Goal: Transaction & Acquisition: Purchase product/service

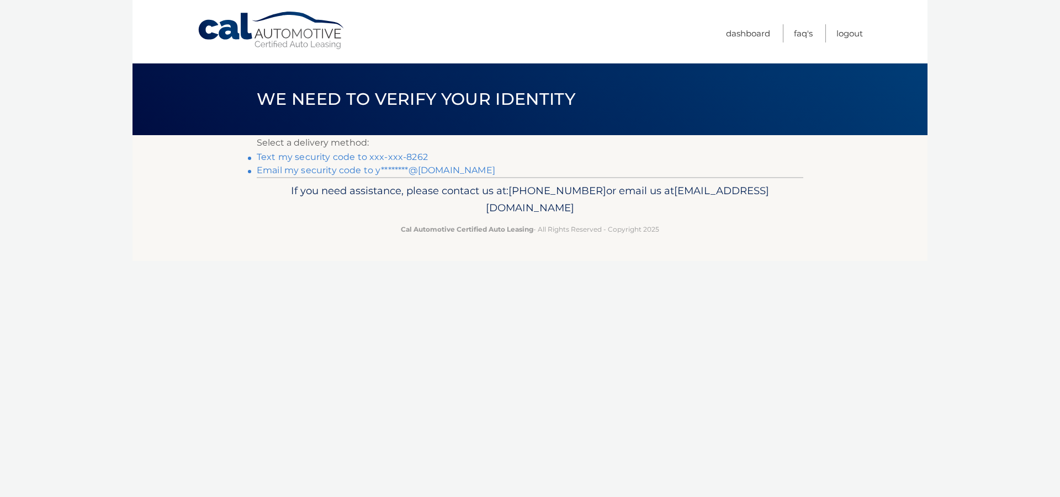
click at [410, 156] on link "Text my security code to xxx-xxx-8262" at bounding box center [342, 157] width 171 height 10
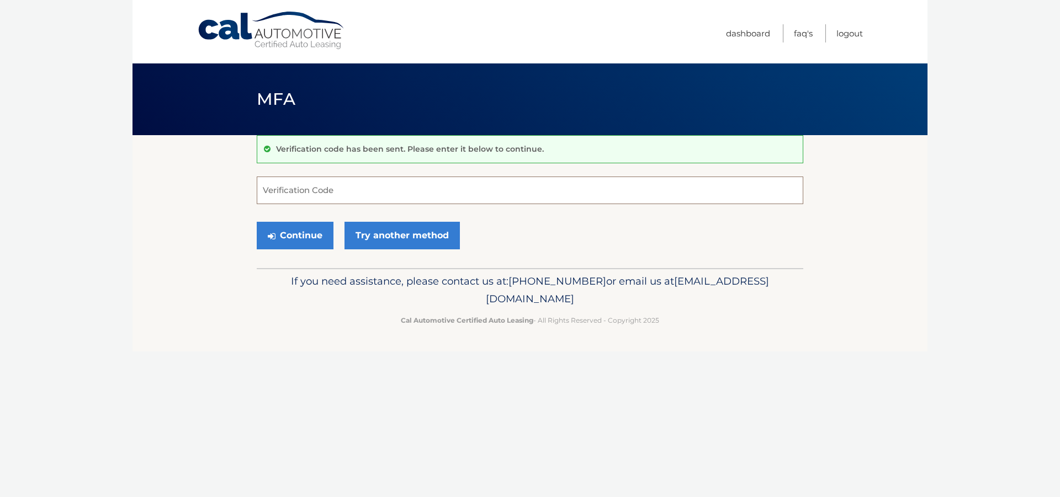
click at [316, 193] on input "Verification Code" at bounding box center [530, 191] width 546 height 28
type input "203279"
click at [257, 222] on button "Continue" at bounding box center [295, 236] width 77 height 28
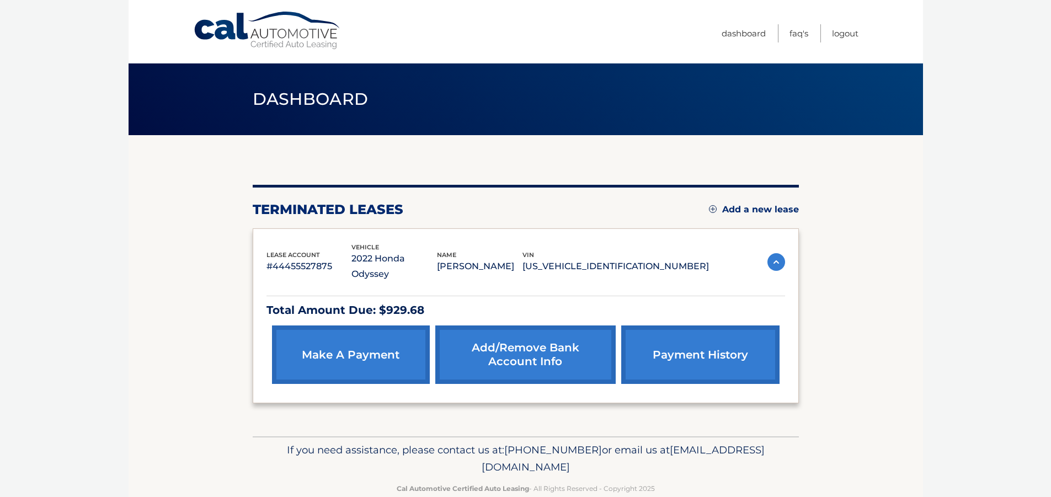
click at [351, 326] on link "make a payment" at bounding box center [351, 355] width 158 height 59
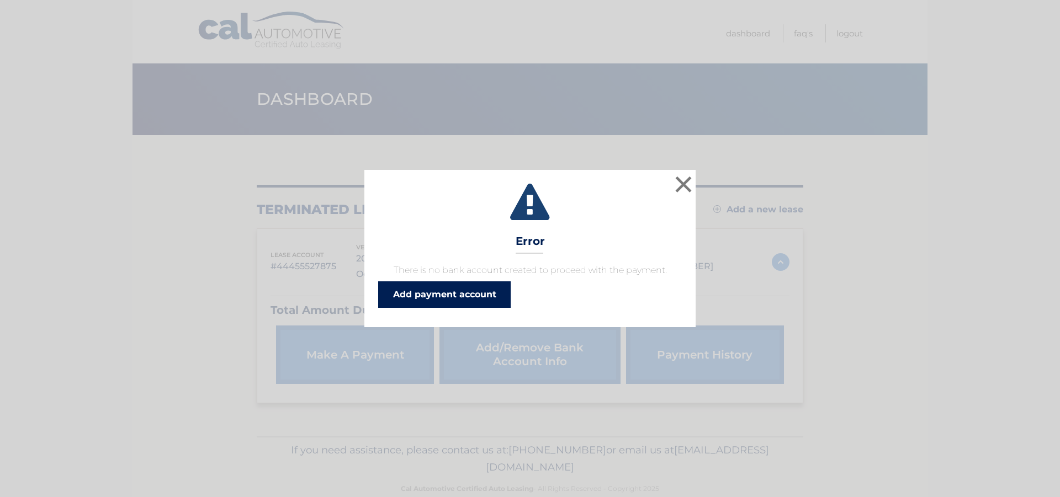
click at [465, 295] on link "Add payment account" at bounding box center [444, 294] width 132 height 26
click at [676, 182] on button "×" at bounding box center [683, 184] width 22 height 22
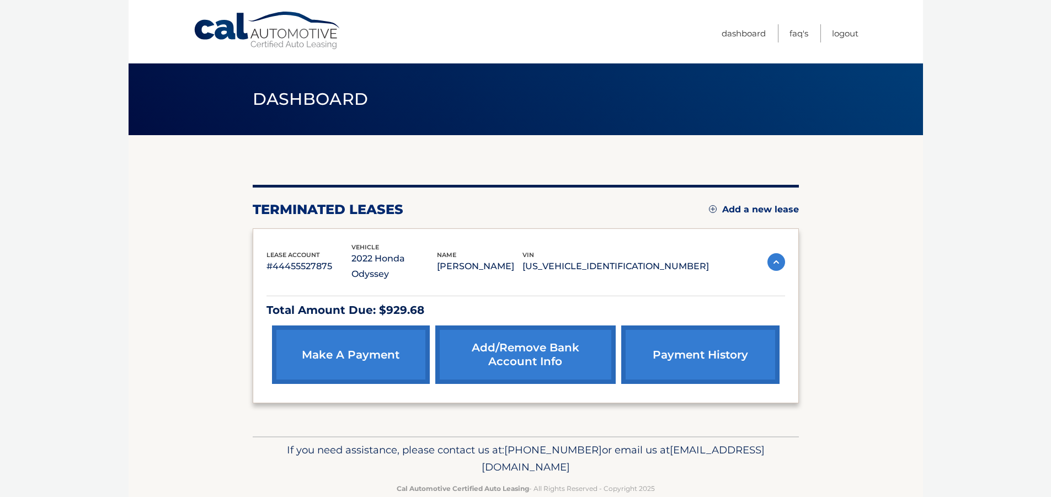
click at [697, 330] on link "payment history" at bounding box center [700, 355] width 158 height 59
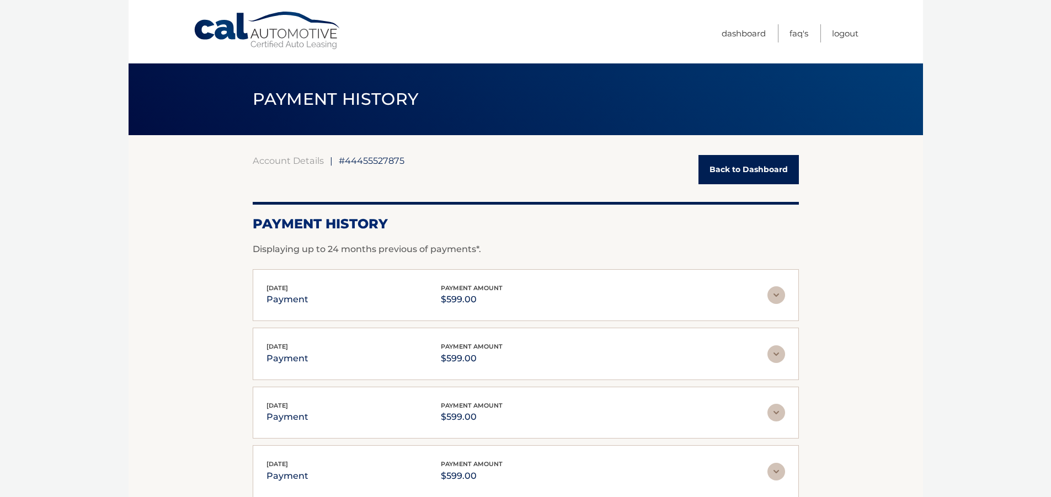
click at [688, 343] on div "[DATE] payment payment amount $599.00" at bounding box center [517, 354] width 501 height 25
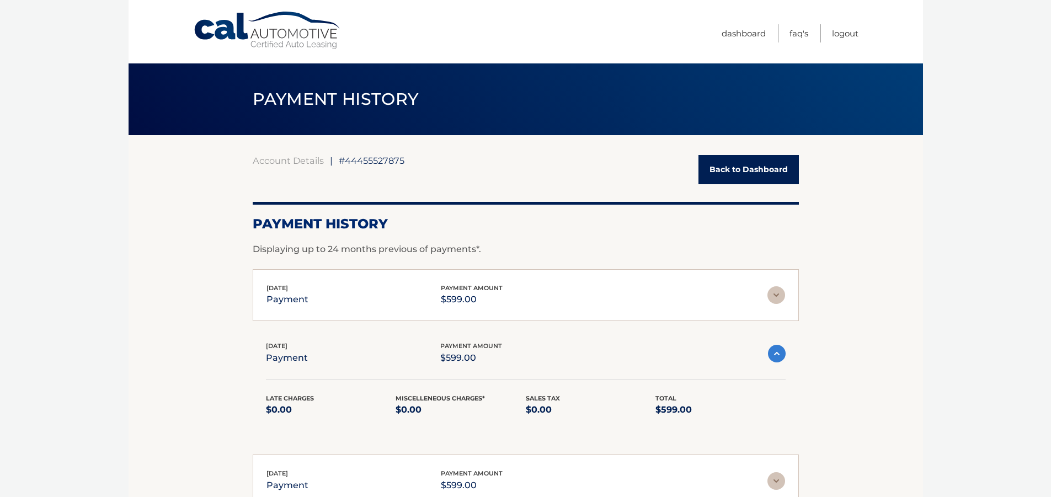
click at [776, 300] on img at bounding box center [777, 295] width 18 height 18
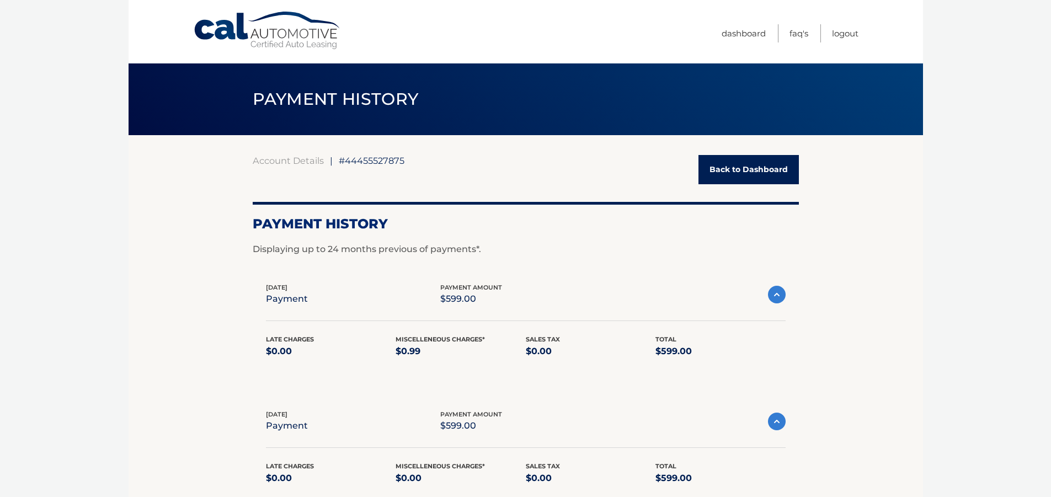
click at [732, 176] on link "Back to Dashboard" at bounding box center [749, 169] width 100 height 29
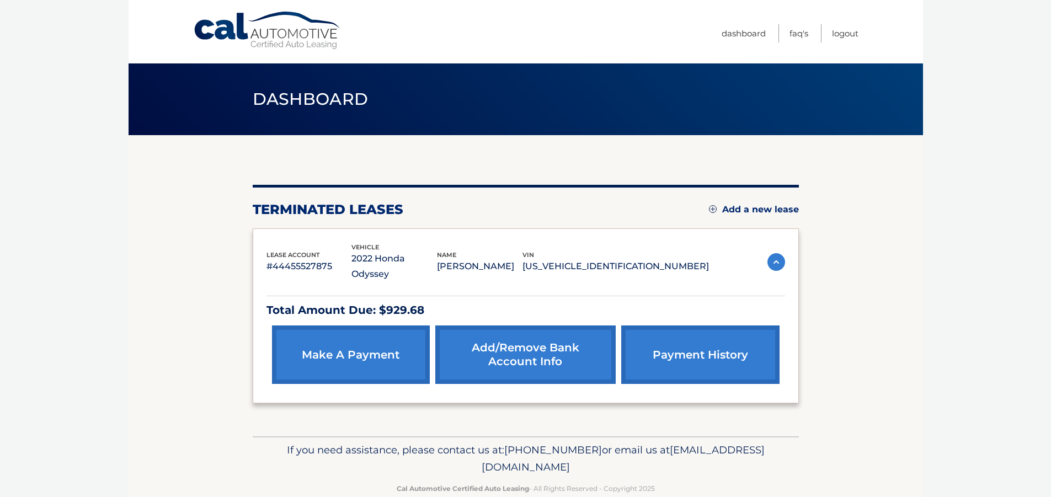
click at [346, 327] on link "make a payment" at bounding box center [351, 355] width 158 height 59
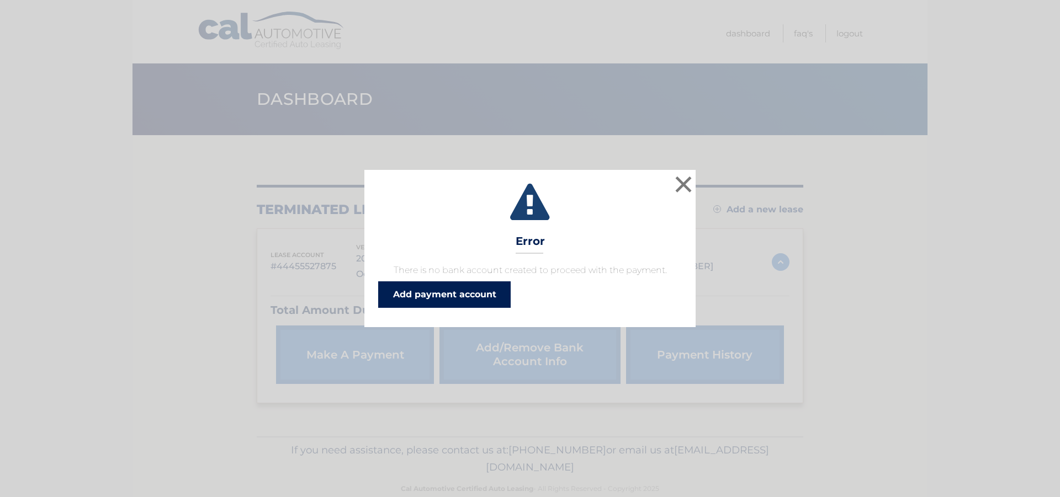
click at [442, 302] on link "Add payment account" at bounding box center [444, 294] width 132 height 26
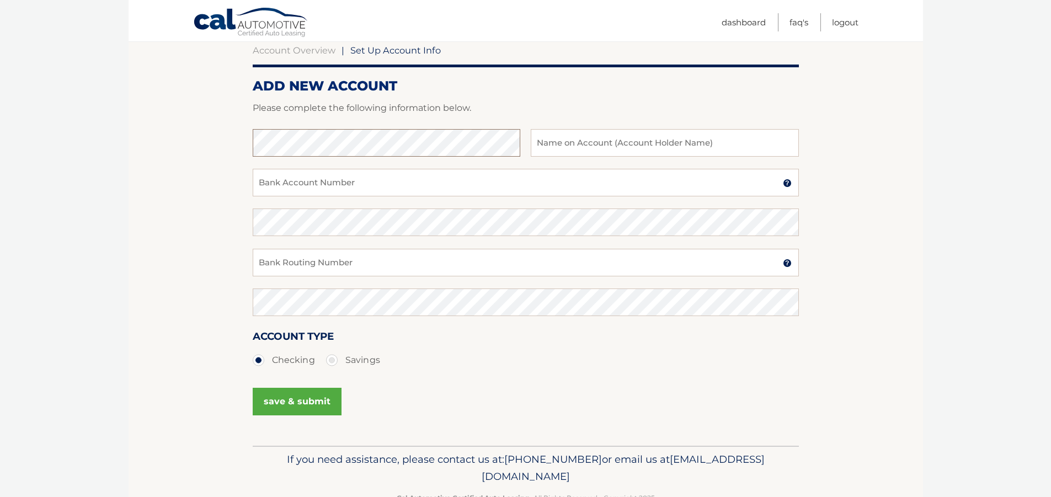
scroll to position [143, 0]
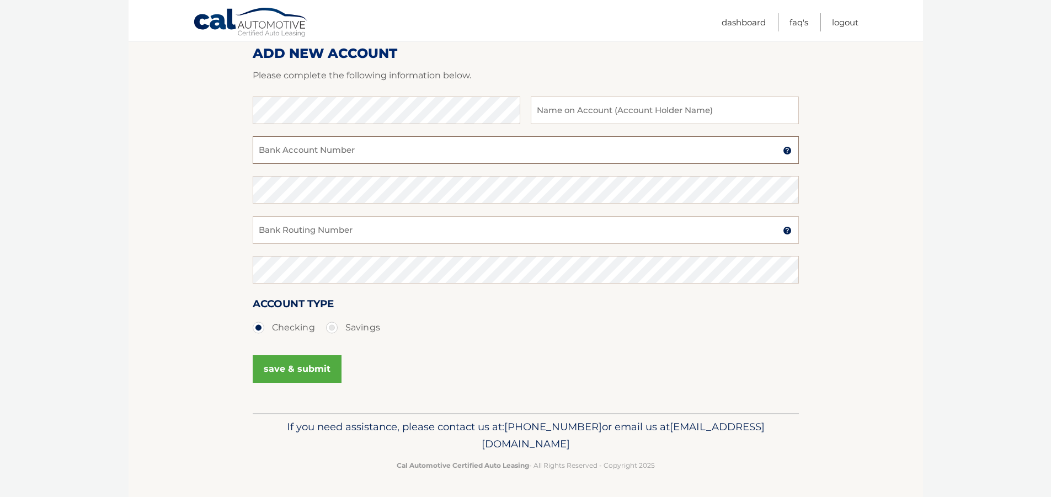
click at [337, 160] on input "Bank Account Number" at bounding box center [526, 150] width 546 height 28
drag, startPoint x: 955, startPoint y: 89, endPoint x: 796, endPoint y: 95, distance: 158.5
click at [848, 96] on body "Cal Automotive Menu Dashboard FAQ's Logout |" at bounding box center [525, 105] width 1051 height 497
type input "[PERSON_NAME]"
click at [291, 153] on input "Bank Account Number" at bounding box center [526, 150] width 546 height 28
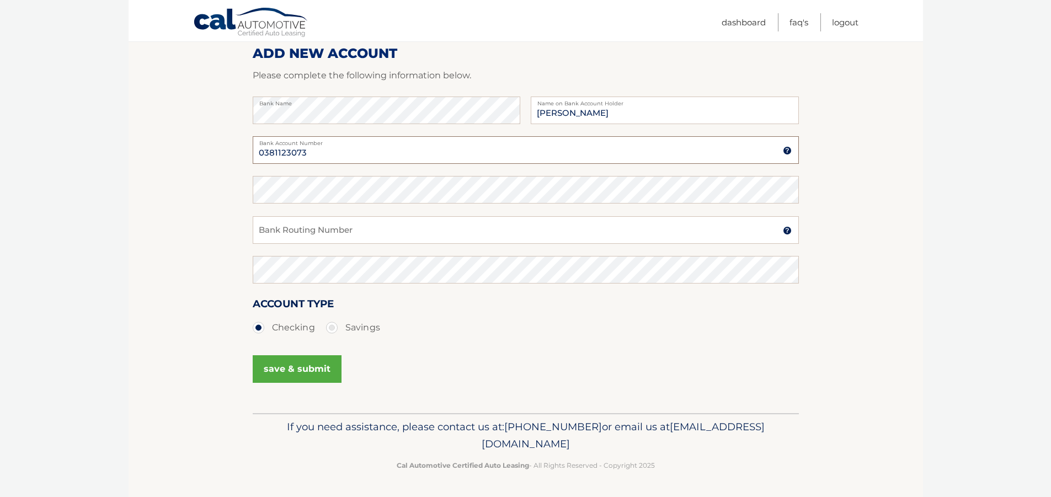
type input "0381123073"
drag, startPoint x: 312, startPoint y: 233, endPoint x: 222, endPoint y: 230, distance: 90.6
click at [222, 230] on section "Account Overview | Set Up Account Info ADD NEW ACCOUNT Please complete the foll…" at bounding box center [526, 202] width 795 height 421
click at [358, 176] on div "0381123073 Bank Account Number A 3-17-digit number at the bottom of a check or …" at bounding box center [526, 156] width 546 height 40
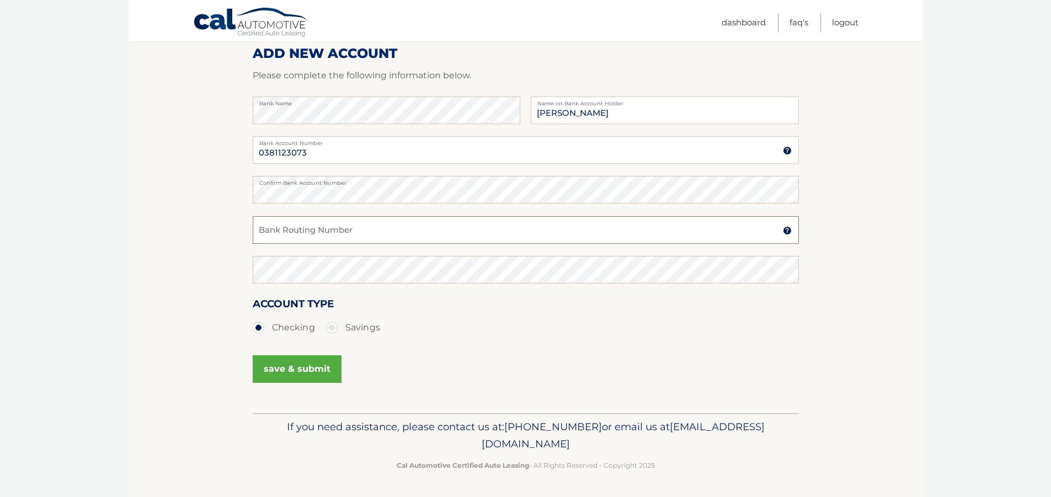
click at [329, 229] on input "Bank Routing Number" at bounding box center [526, 230] width 546 height 28
type input "231372691"
click at [291, 370] on button "save & submit" at bounding box center [297, 369] width 89 height 28
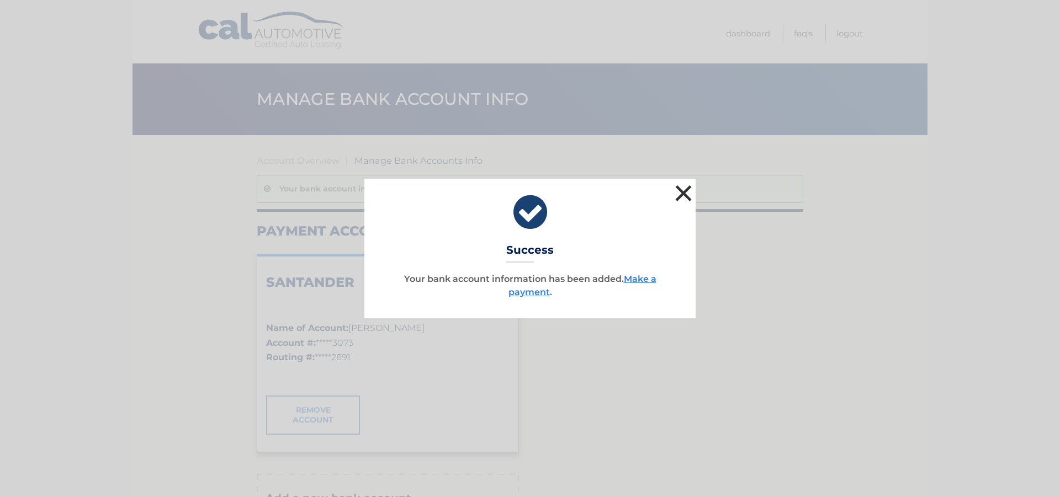
click at [683, 193] on button "×" at bounding box center [683, 193] width 22 height 22
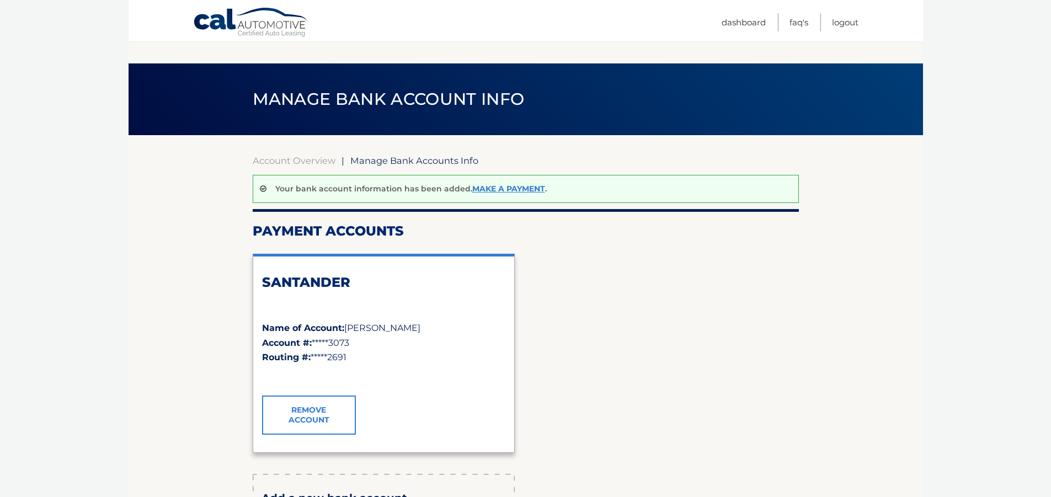
scroll to position [55, 0]
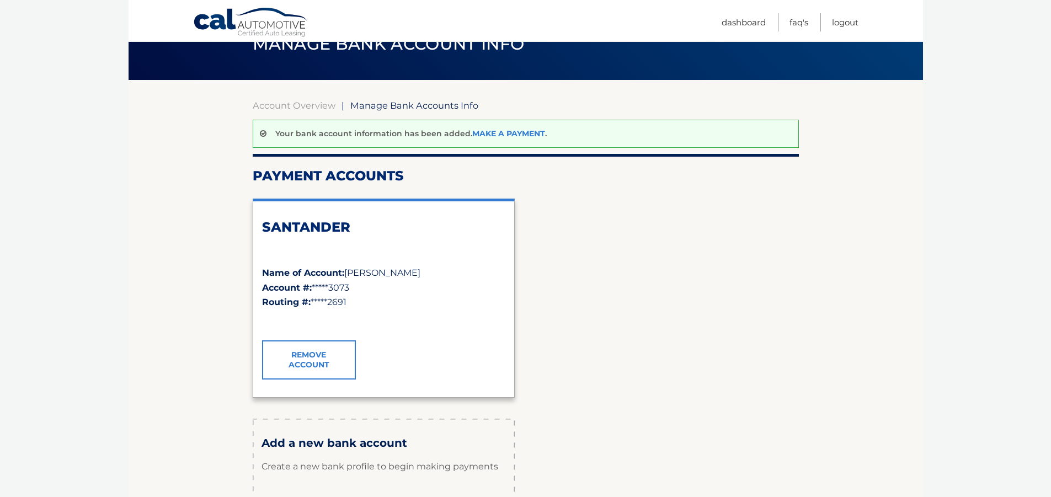
click at [518, 135] on link "Make a payment" at bounding box center [508, 134] width 73 height 10
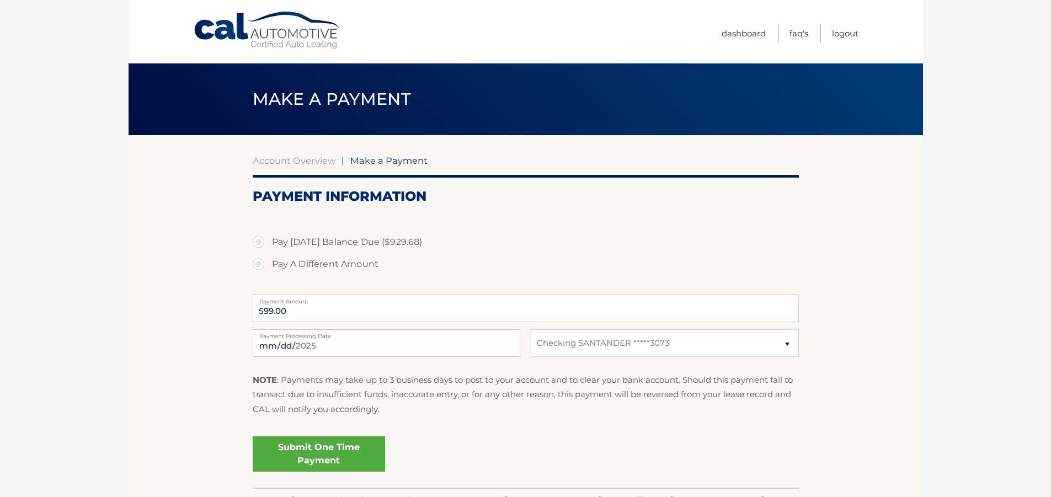
select select "MDgzMGFlMTMtMmU3MS00ZTAzLWJiMGItZTlmNzllMTZjYmQw"
click at [259, 242] on label "Pay [DATE] Balance Due ($929.68)" at bounding box center [526, 242] width 546 height 22
click at [259, 242] on input "Pay [DATE] Balance Due ($929.68)" at bounding box center [262, 240] width 11 height 18
radio input "true"
type input "929.68"
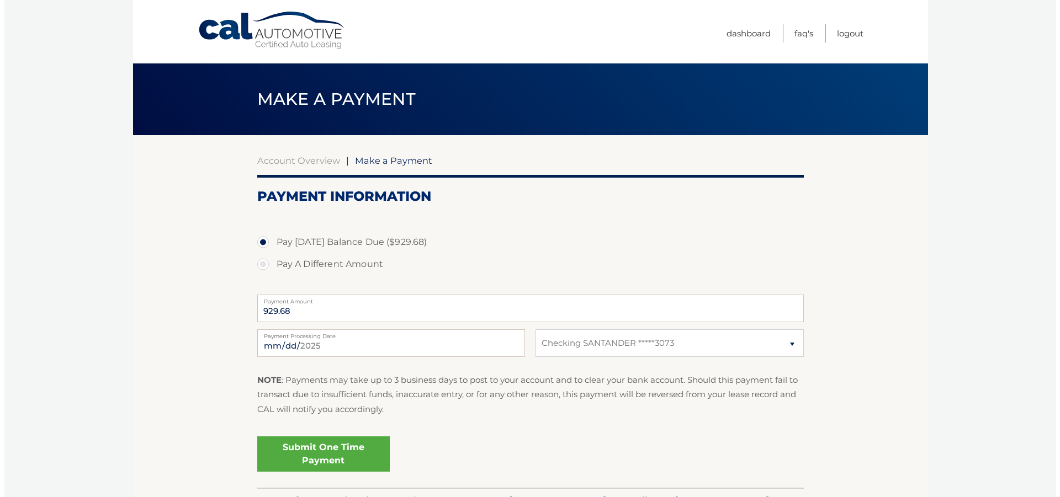
scroll to position [55, 0]
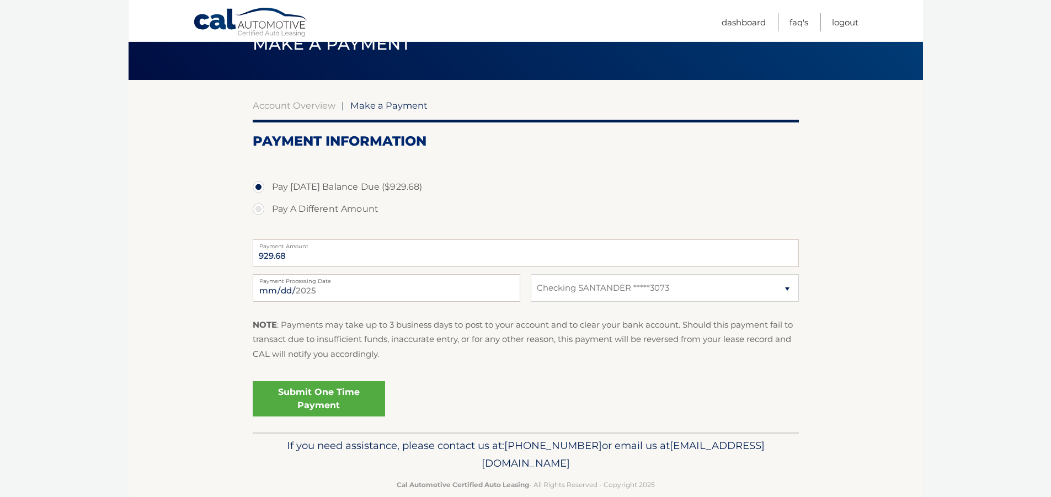
click at [365, 394] on link "Submit One Time Payment" at bounding box center [319, 398] width 132 height 35
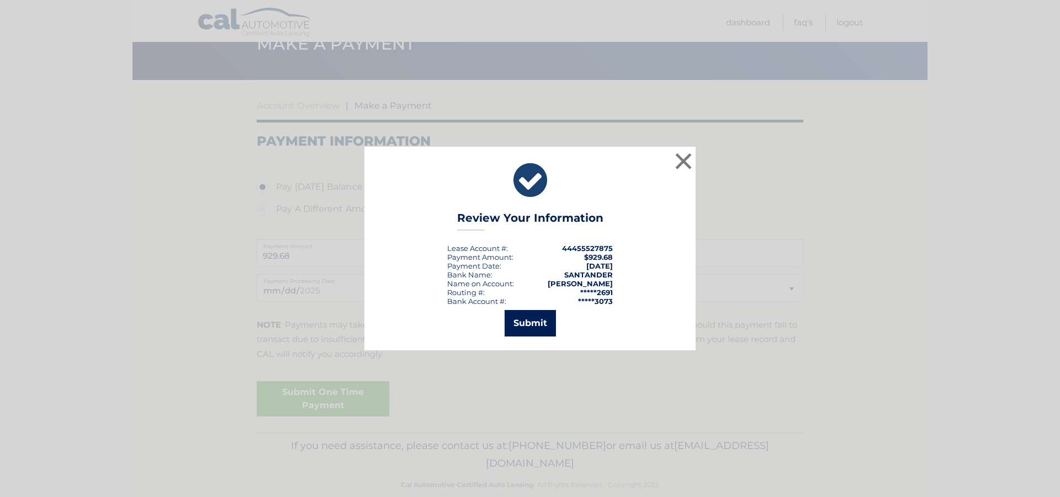
click at [528, 326] on button "Submit" at bounding box center [529, 323] width 51 height 26
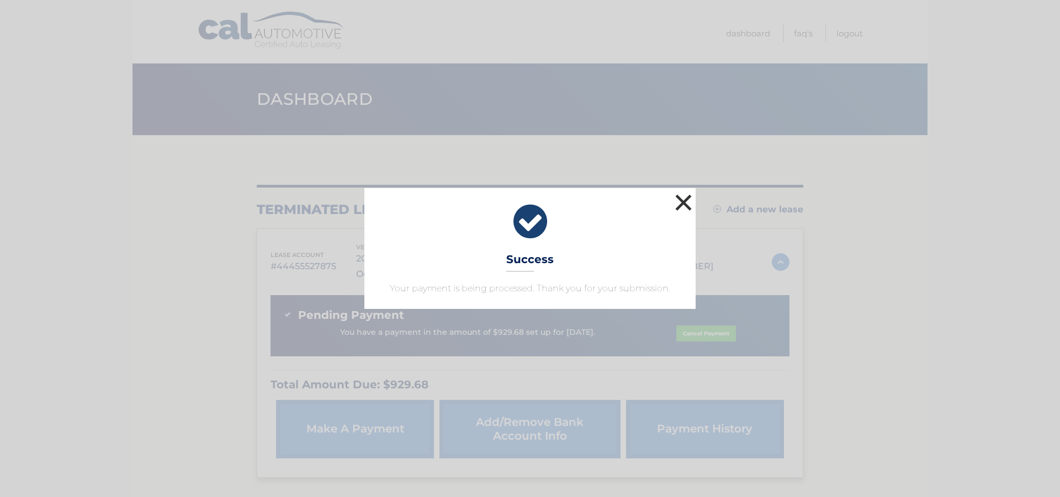
click at [681, 195] on button "×" at bounding box center [683, 203] width 22 height 22
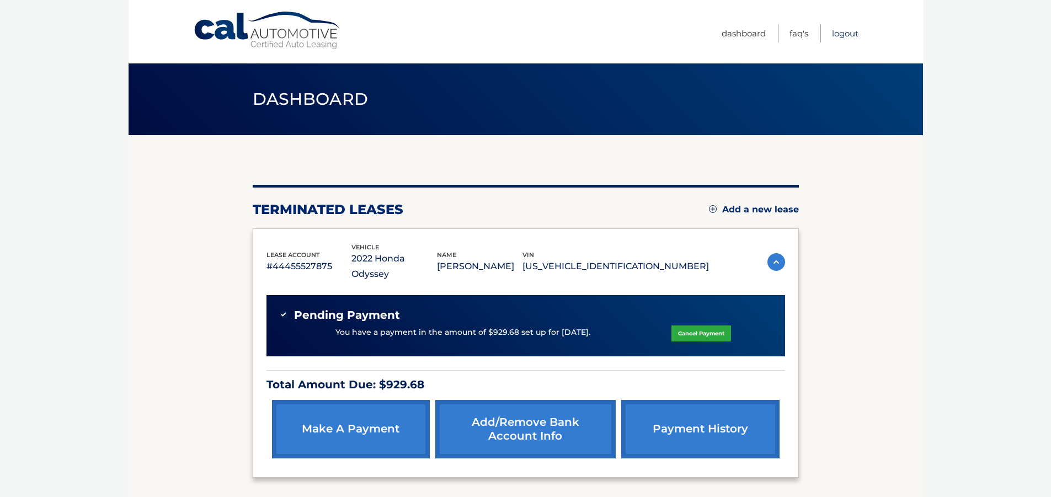
click at [847, 34] on link "Logout" at bounding box center [845, 33] width 26 height 18
